Goal: Check status: Check status

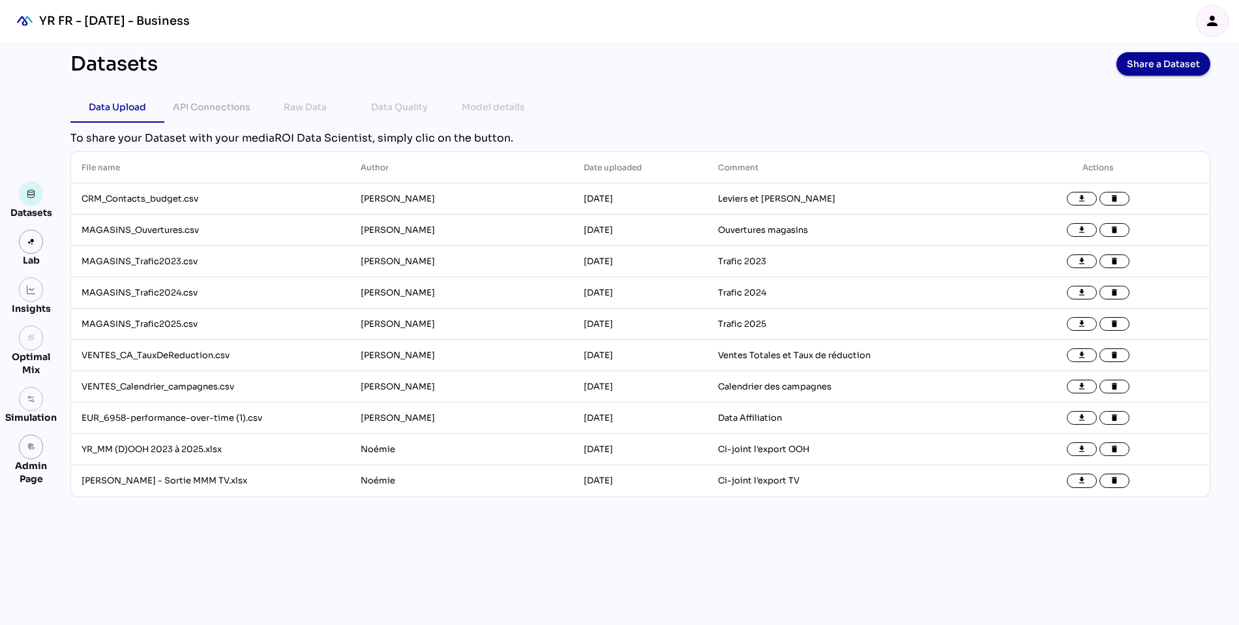
click at [1219, 19] on icon "person" at bounding box center [1212, 21] width 16 height 16
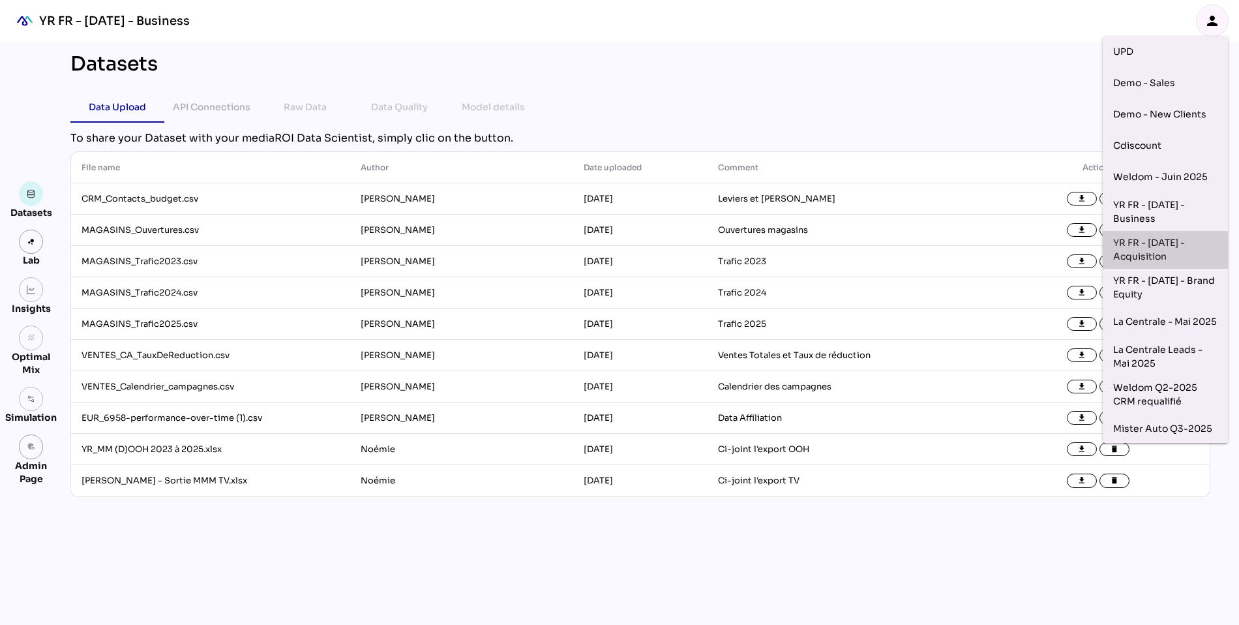
click at [1168, 245] on div "YR FR - [DATE] - Acquisition" at bounding box center [1165, 249] width 104 height 27
